Goal: Register for event/course

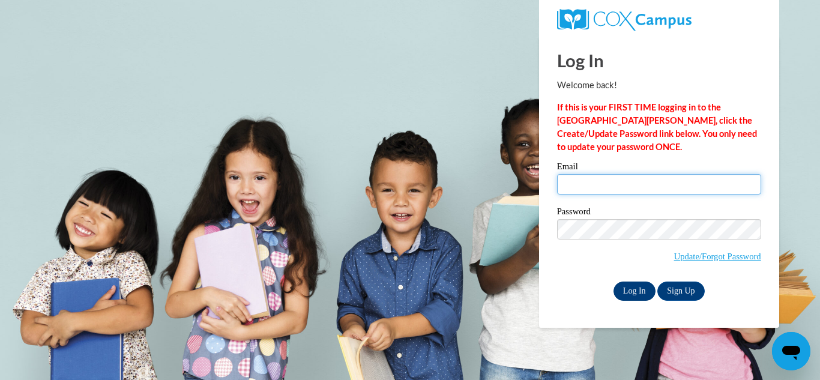
type input "addisonjohnston73@gmail.com"
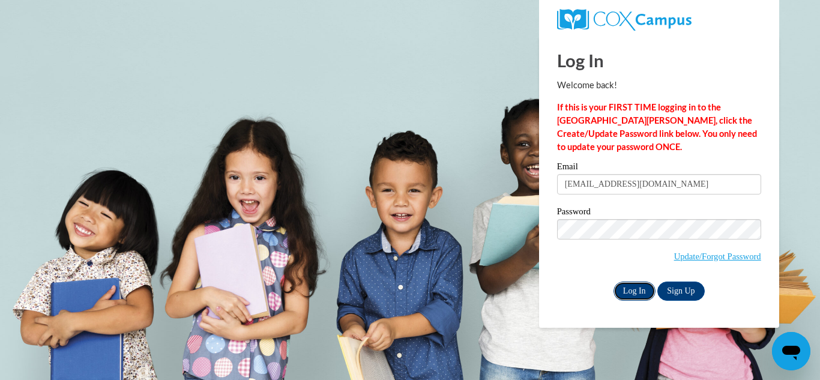
click at [638, 287] on input "Log In" at bounding box center [635, 291] width 42 height 19
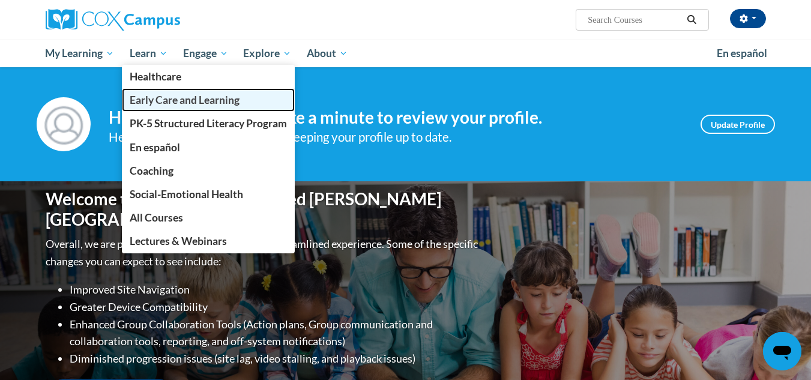
click at [152, 98] on span "Early Care and Learning" at bounding box center [185, 100] width 110 height 13
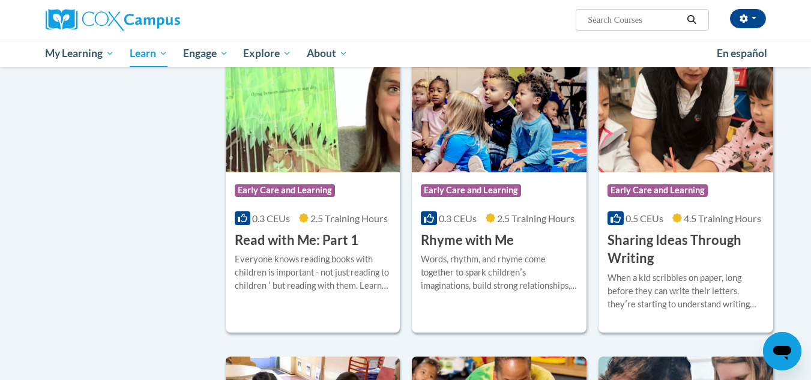
scroll to position [1320, 0]
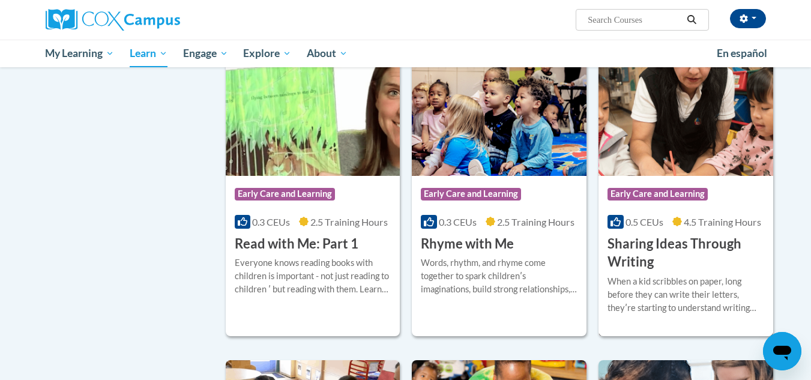
click at [642, 269] on h3 "Sharing Ideas Through Writing" at bounding box center [686, 253] width 157 height 37
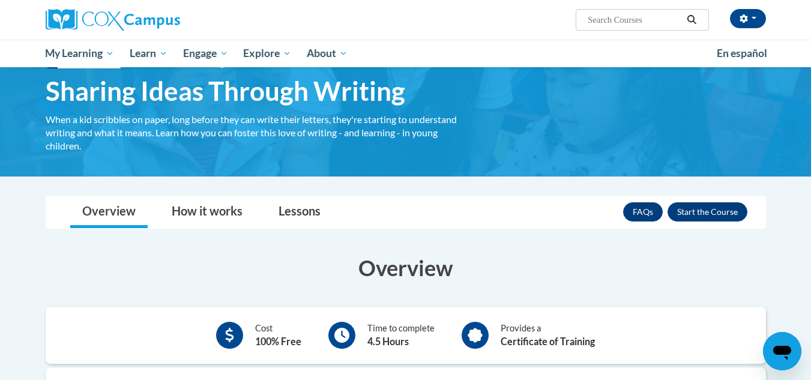
scroll to position [45, 0]
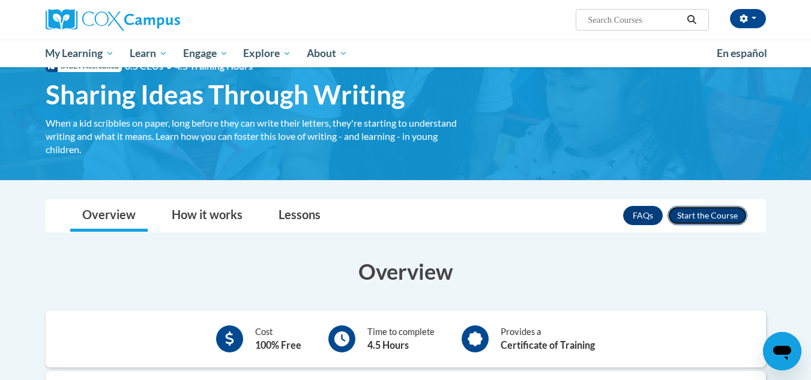
click at [690, 213] on button "Enroll" at bounding box center [708, 215] width 80 height 19
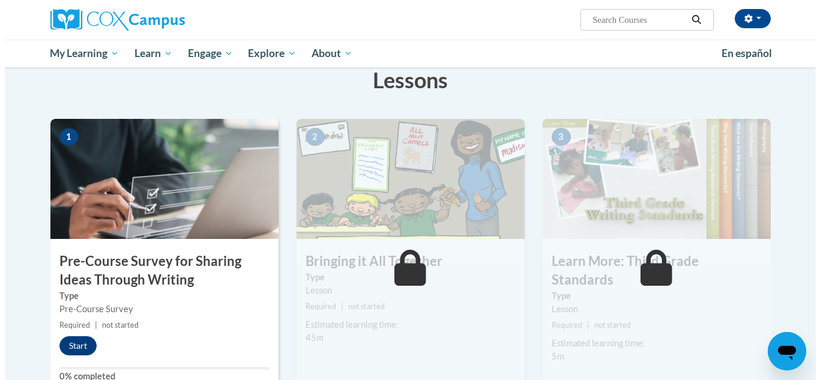
scroll to position [202, 0]
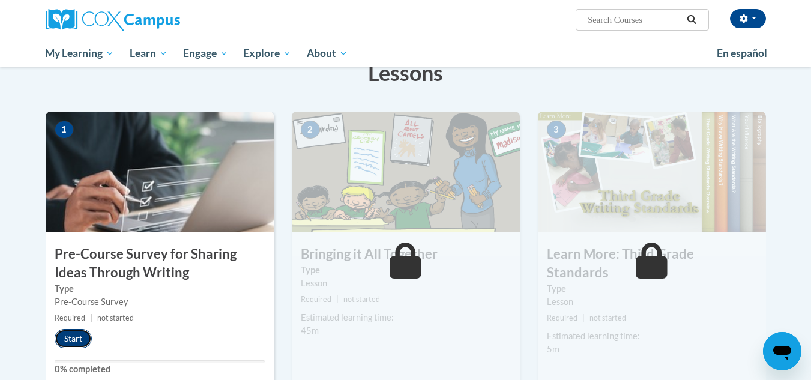
click at [78, 337] on button "Start" at bounding box center [73, 338] width 37 height 19
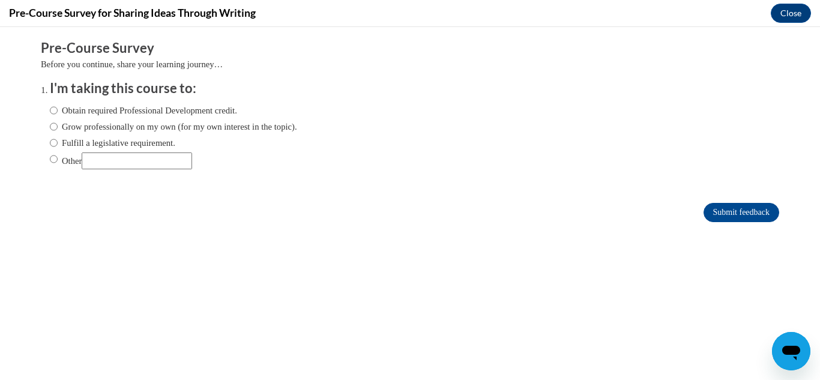
scroll to position [0, 0]
click at [151, 103] on div "Obtain required Professional Development credit. Grow professionally on my own …" at bounding box center [173, 136] width 247 height 77
click at [156, 112] on label "Obtain required Professional Development credit." at bounding box center [143, 110] width 187 height 13
click at [58, 112] on input "Obtain required Professional Development credit." at bounding box center [54, 110] width 8 height 13
radio input "true"
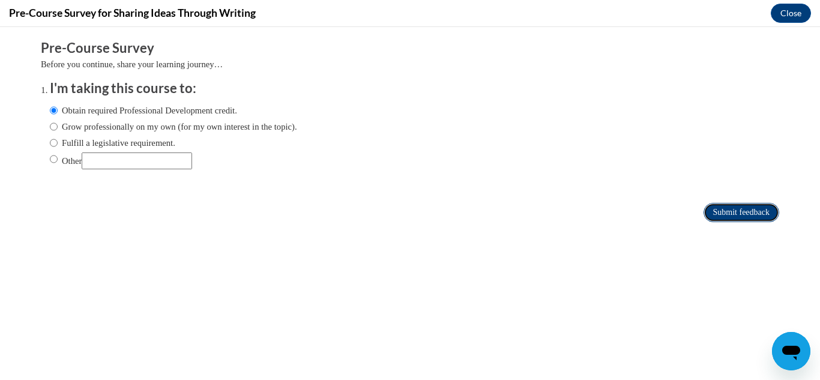
click at [704, 215] on input "Submit feedback" at bounding box center [742, 212] width 76 height 19
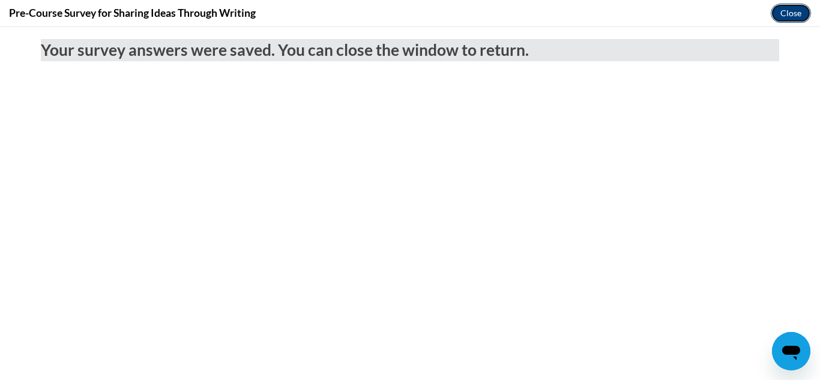
click at [790, 13] on button "Close" at bounding box center [791, 13] width 40 height 19
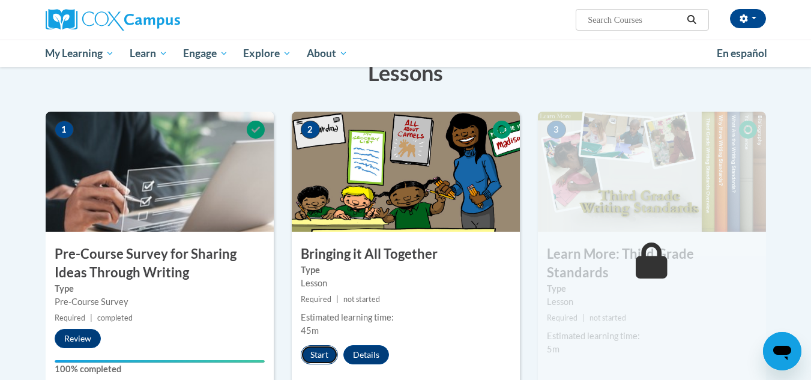
click at [318, 362] on button "Start" at bounding box center [319, 354] width 37 height 19
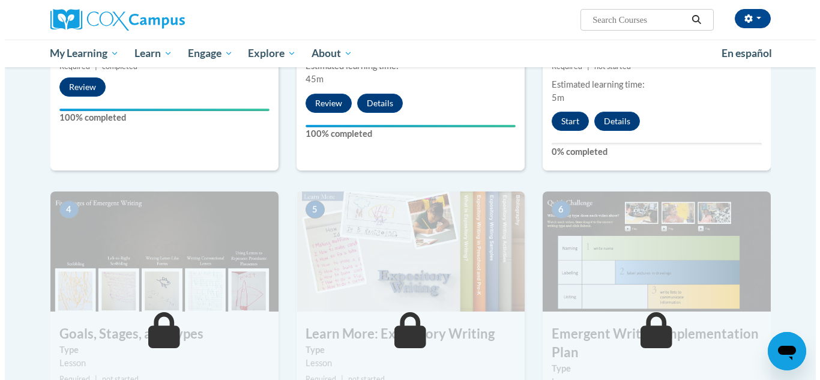
scroll to position [331, 0]
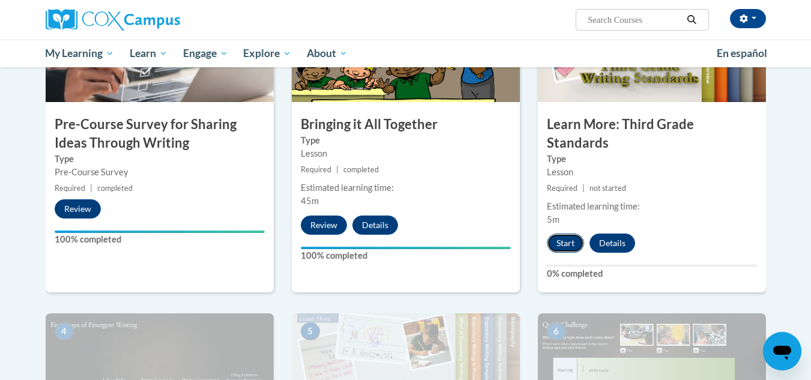
click at [567, 234] on button "Start" at bounding box center [565, 243] width 37 height 19
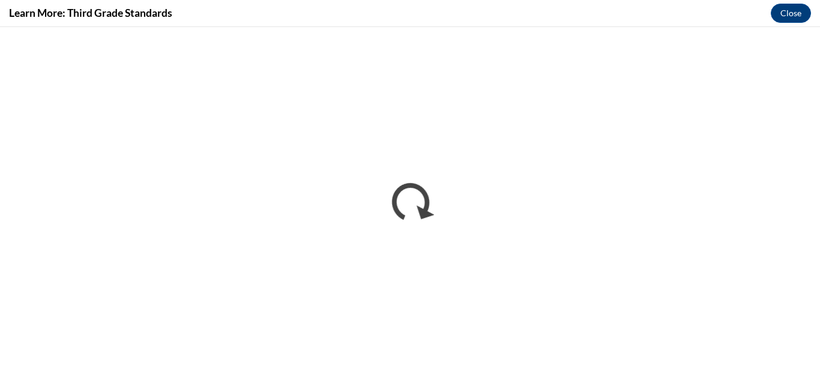
scroll to position [0, 0]
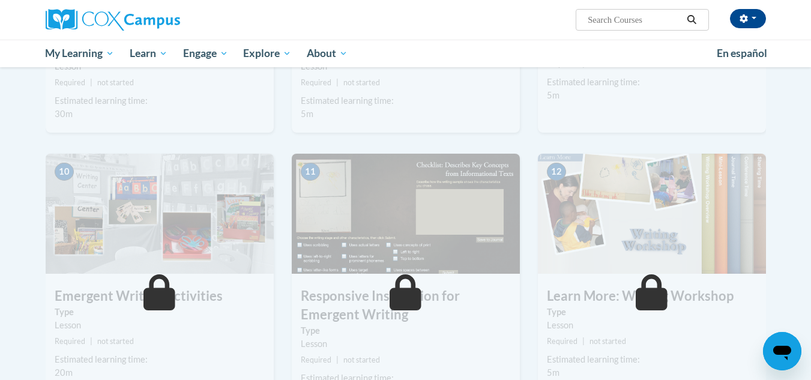
scroll to position [1413, 0]
